Goal: Task Accomplishment & Management: Manage account settings

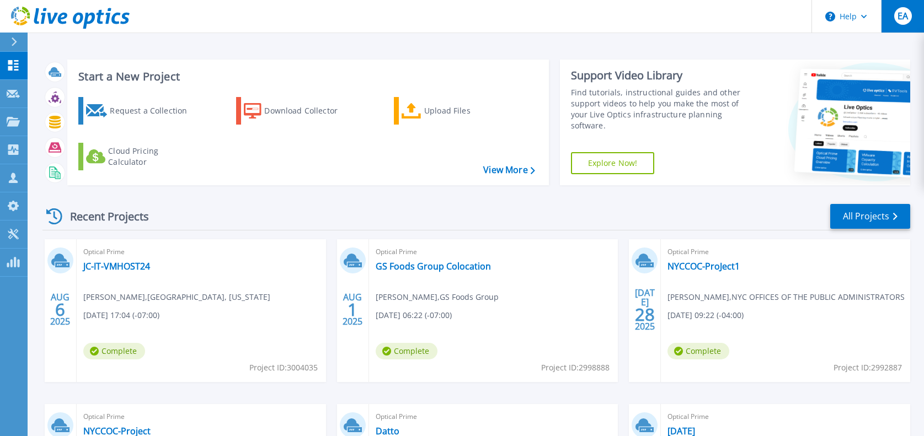
click at [903, 22] on div "EA" at bounding box center [903, 16] width 18 height 18
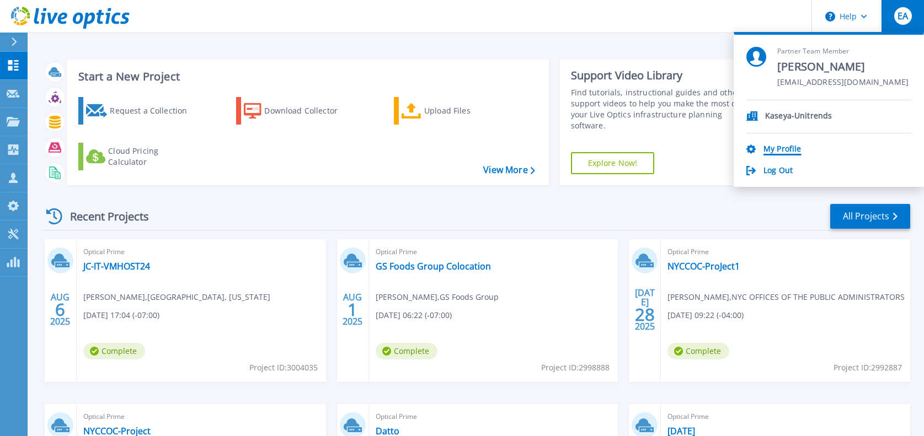
click at [793, 147] on link "My Profile" at bounding box center [782, 150] width 38 height 10
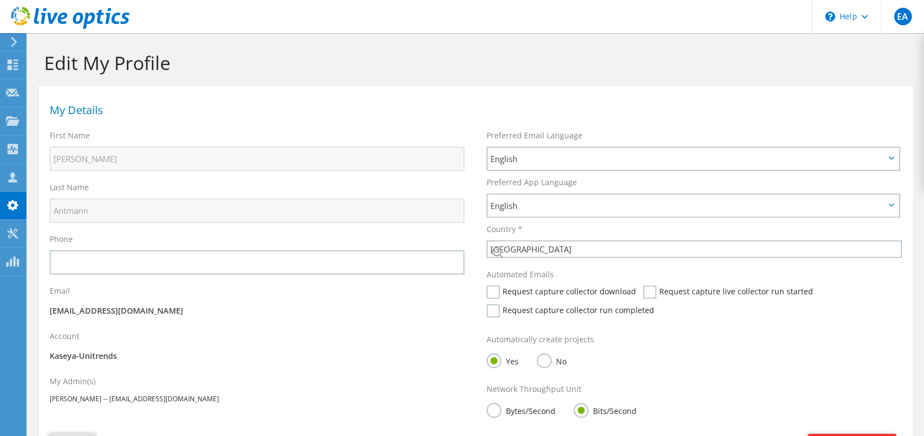
select select "224"
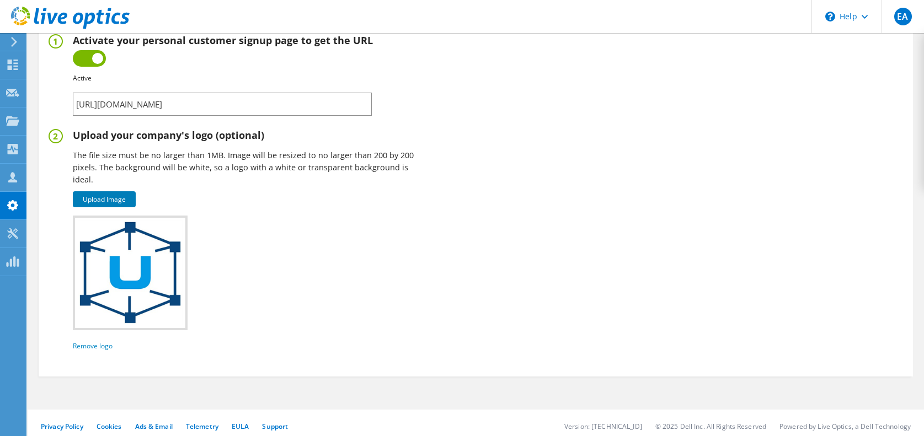
scroll to position [544, 0]
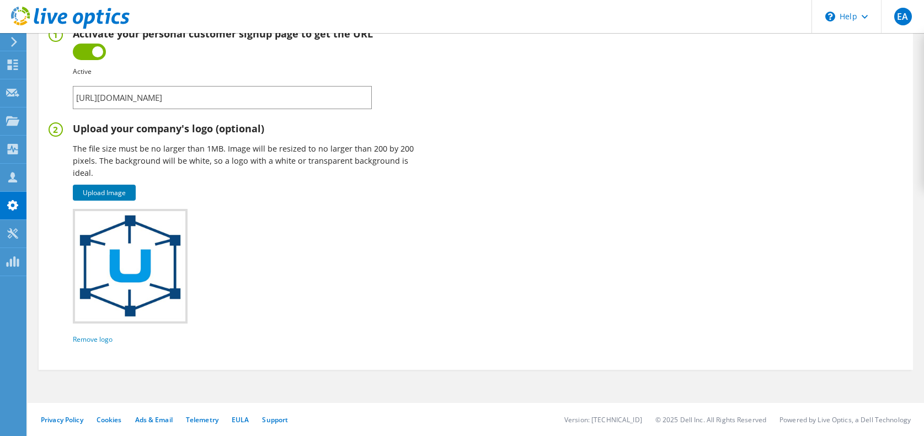
drag, startPoint x: 335, startPoint y: 96, endPoint x: 62, endPoint y: 104, distance: 272.6
click at [62, 104] on fieldset "Activate your personal customer signup page to get the URL Inactive Active Fail…" at bounding box center [476, 69] width 854 height 82
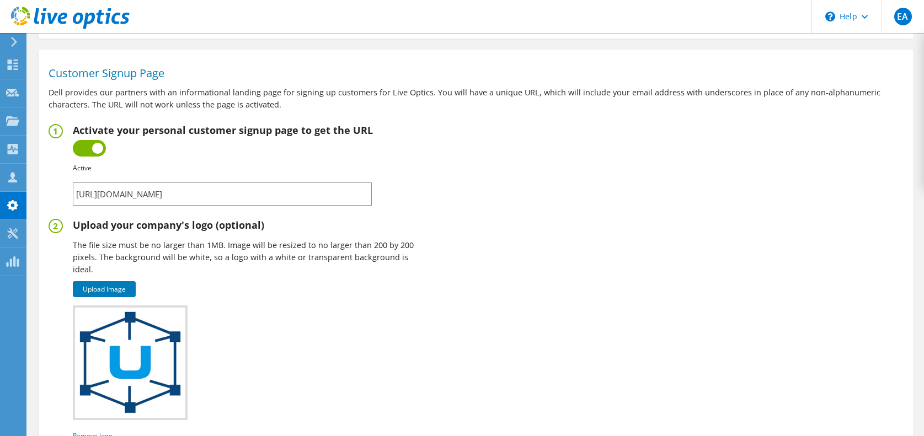
scroll to position [324, 0]
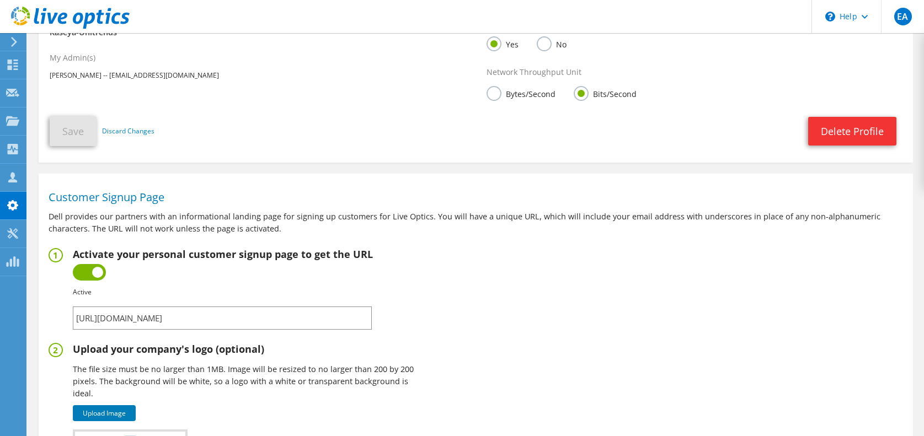
click at [73, 10] on icon at bounding box center [70, 18] width 119 height 23
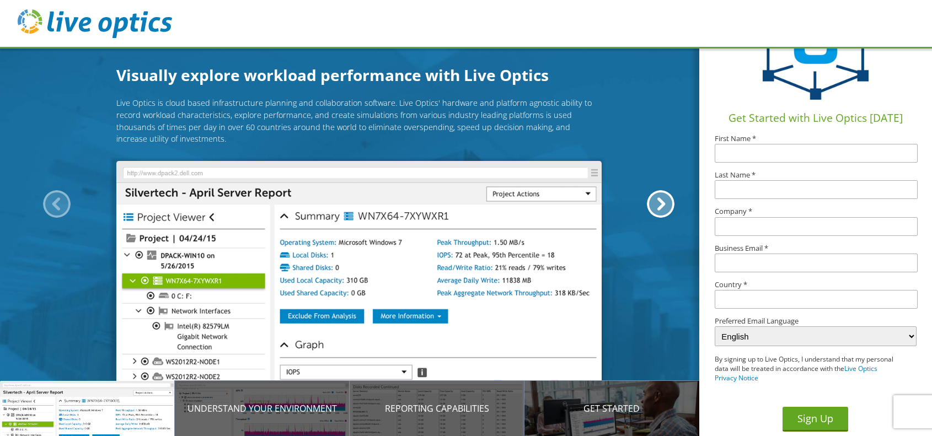
scroll to position [75, 0]
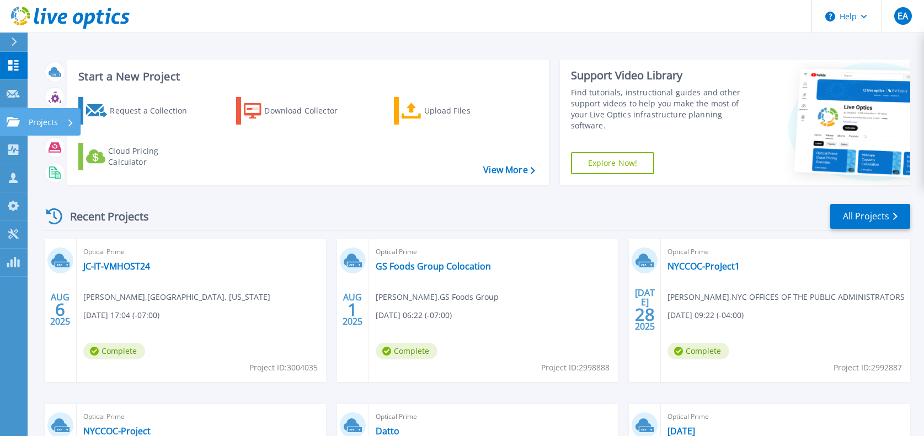
click at [15, 122] on icon at bounding box center [13, 121] width 13 height 9
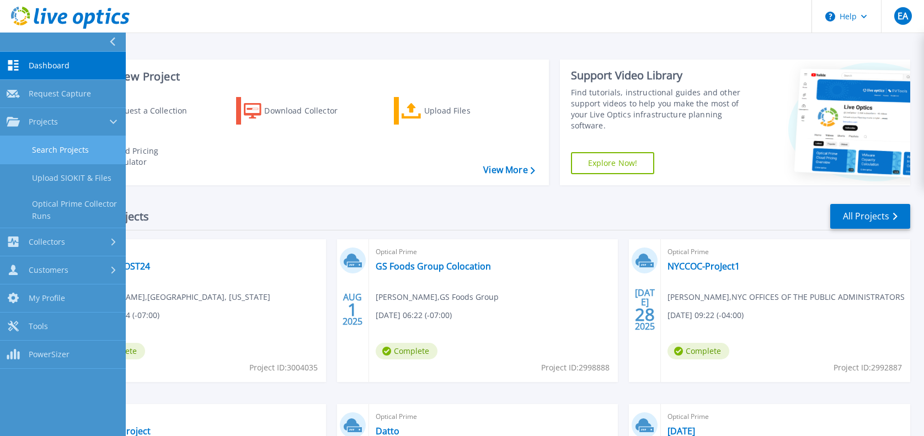
click at [56, 142] on link "Search Projects" at bounding box center [63, 150] width 126 height 28
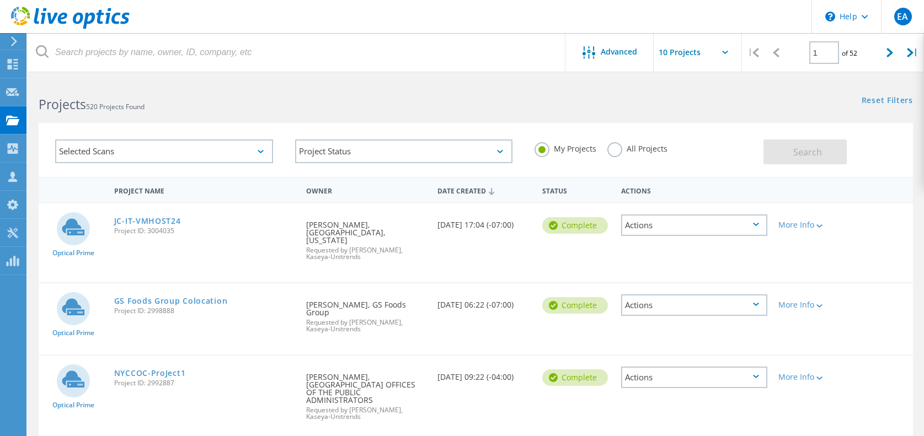
click at [633, 146] on label "All Projects" at bounding box center [637, 147] width 60 height 10
click at [0, 0] on input "All Projects" at bounding box center [0, 0] width 0 height 0
click at [812, 149] on span "Search" at bounding box center [807, 152] width 29 height 12
